Goal: Complete application form: Complete application form

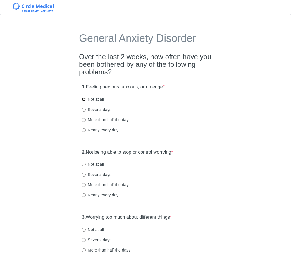
click at [85, 100] on input "Not at all" at bounding box center [84, 99] width 4 height 4
radio input "true"
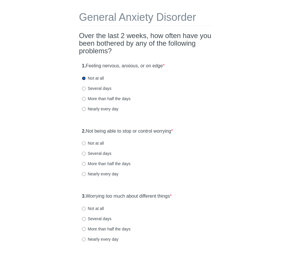
scroll to position [21, 0]
click at [85, 164] on input "More than half the days" at bounding box center [84, 164] width 4 height 4
radio input "true"
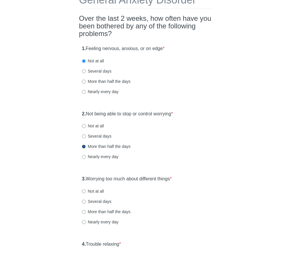
scroll to position [49, 0]
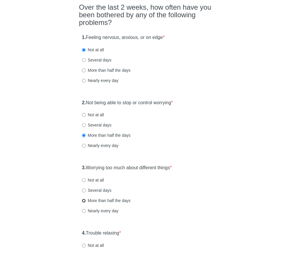
click at [84, 201] on input "More than half the days" at bounding box center [84, 201] width 4 height 4
radio input "true"
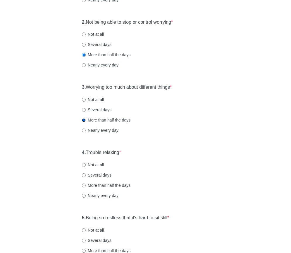
scroll to position [132, 0]
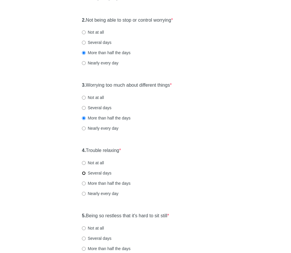
click at [84, 172] on input "Several days" at bounding box center [84, 173] width 4 height 4
radio input "true"
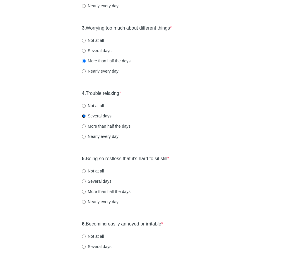
scroll to position [188, 0]
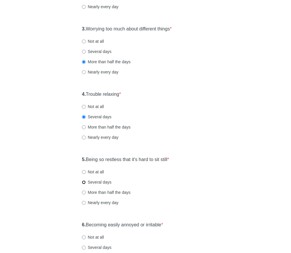
click at [83, 180] on input "Several days" at bounding box center [84, 182] width 4 height 4
radio input "true"
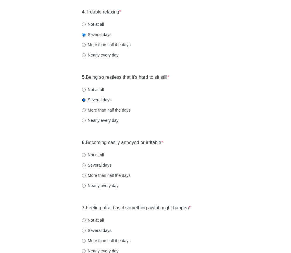
scroll to position [271, 0]
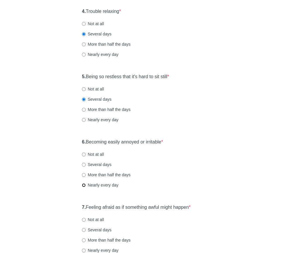
click at [83, 185] on input "Nearly every day" at bounding box center [84, 185] width 4 height 4
radio input "true"
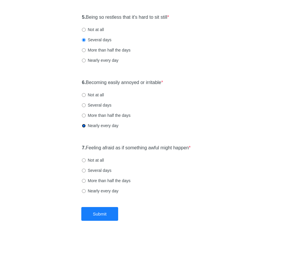
scroll to position [330, 0]
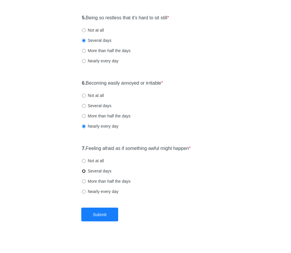
click at [84, 171] on input "Several days" at bounding box center [84, 171] width 4 height 4
radio input "true"
click at [103, 214] on button "Submit" at bounding box center [99, 215] width 37 height 14
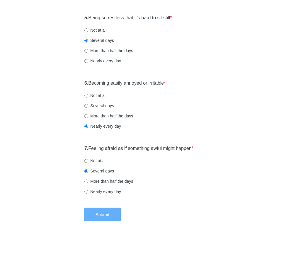
scroll to position [0, 0]
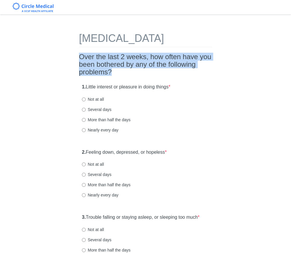
drag, startPoint x: 79, startPoint y: 69, endPoint x: 157, endPoint y: 88, distance: 80.6
drag, startPoint x: 153, startPoint y: 83, endPoint x: 78, endPoint y: 68, distance: 76.9
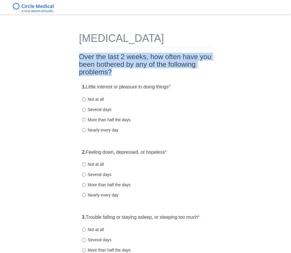
click at [83, 69] on h2 "Over the last 2 weeks, how often have you been bothered by any of the following…" at bounding box center [145, 64] width 133 height 23
drag, startPoint x: 80, startPoint y: 67, endPoint x: 152, endPoint y: 83, distance: 74.0
click at [152, 76] on h2 "Over the last 2 weeks, how often have you been bothered by any of the following…" at bounding box center [145, 64] width 133 height 23
drag, startPoint x: 148, startPoint y: 84, endPoint x: 61, endPoint y: 69, distance: 89.0
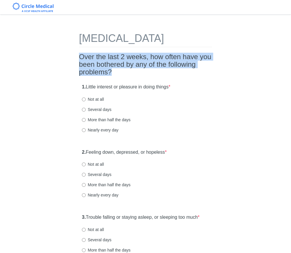
drag, startPoint x: 80, startPoint y: 67, endPoint x: 154, endPoint y: 84, distance: 75.8
click at [154, 76] on h2 "Over the last 2 weeks, how often have you been bothered by any of the following…" at bounding box center [145, 64] width 133 height 23
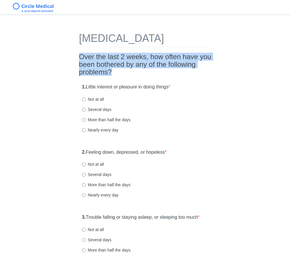
drag, startPoint x: 150, startPoint y: 81, endPoint x: 74, endPoint y: 69, distance: 77.6
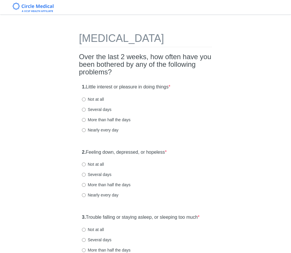
click at [86, 112] on label "Several days" at bounding box center [97, 110] width 30 height 6
click at [86, 112] on input "Several days" at bounding box center [84, 110] width 4 height 4
radio input "true"
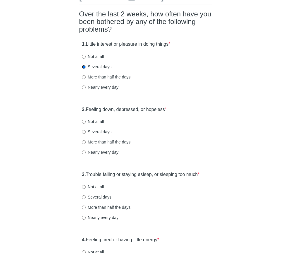
scroll to position [43, 0]
click at [84, 154] on input "Nearly every day" at bounding box center [84, 152] width 4 height 4
radio input "true"
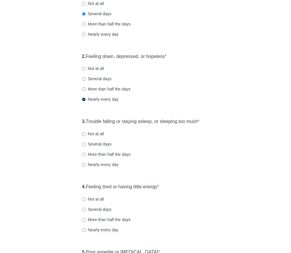
scroll to position [102, 0]
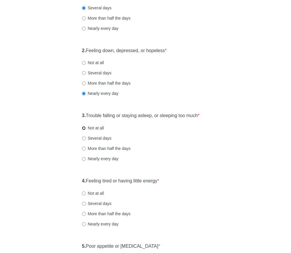
click at [85, 130] on input "Not at all" at bounding box center [84, 128] width 4 height 4
radio input "true"
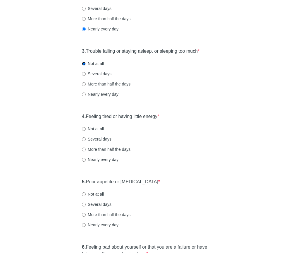
scroll to position [167, 0]
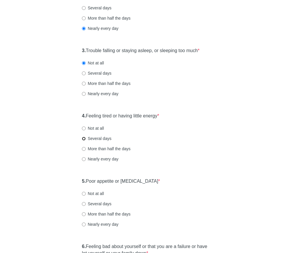
click at [84, 141] on input "Several days" at bounding box center [84, 139] width 4 height 4
radio input "true"
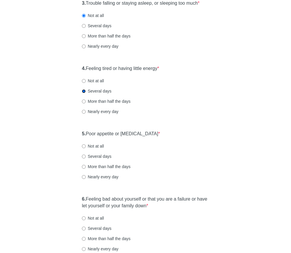
scroll to position [214, 0]
click at [83, 148] on input "Not at all" at bounding box center [84, 146] width 4 height 4
radio input "true"
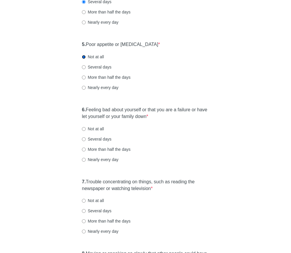
scroll to position [304, 0]
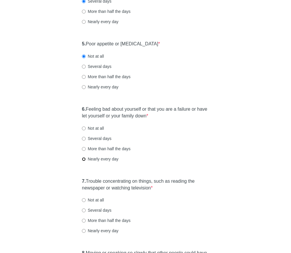
click at [83, 161] on input "Nearly every day" at bounding box center [84, 159] width 4 height 4
radio input "true"
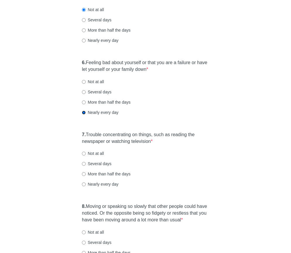
scroll to position [351, 0]
click at [84, 155] on input "Not at all" at bounding box center [84, 153] width 4 height 4
radio input "true"
click at [83, 165] on input "Several days" at bounding box center [84, 164] width 4 height 4
radio input "true"
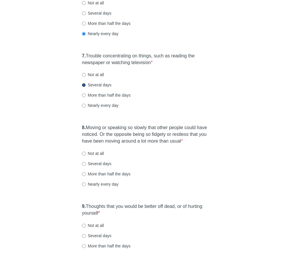
scroll to position [429, 0]
click at [84, 156] on input "Not at all" at bounding box center [84, 154] width 4 height 4
radio input "true"
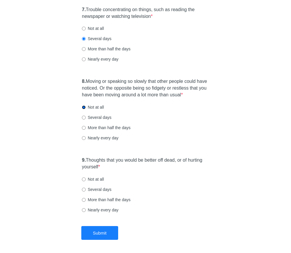
scroll to position [477, 0]
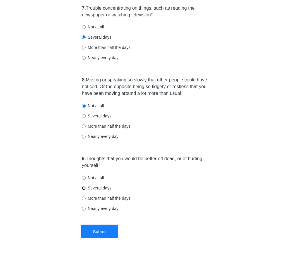
click at [83, 190] on input "Several days" at bounding box center [84, 188] width 4 height 4
radio input "true"
click at [97, 238] on button "Submit" at bounding box center [99, 232] width 37 height 14
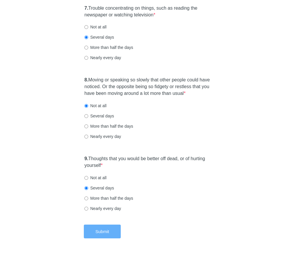
scroll to position [0, 0]
